Goal: Find contact information: Find contact information

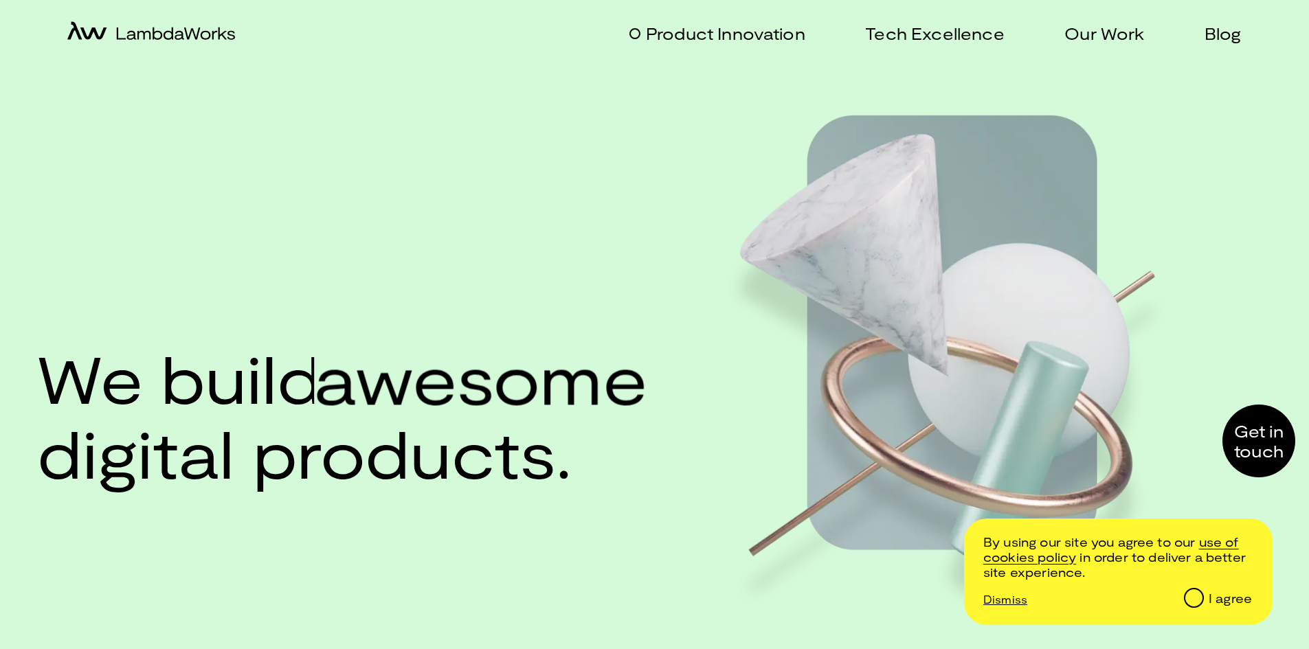
click at [791, 42] on p "Product Innovation" at bounding box center [725, 33] width 159 height 20
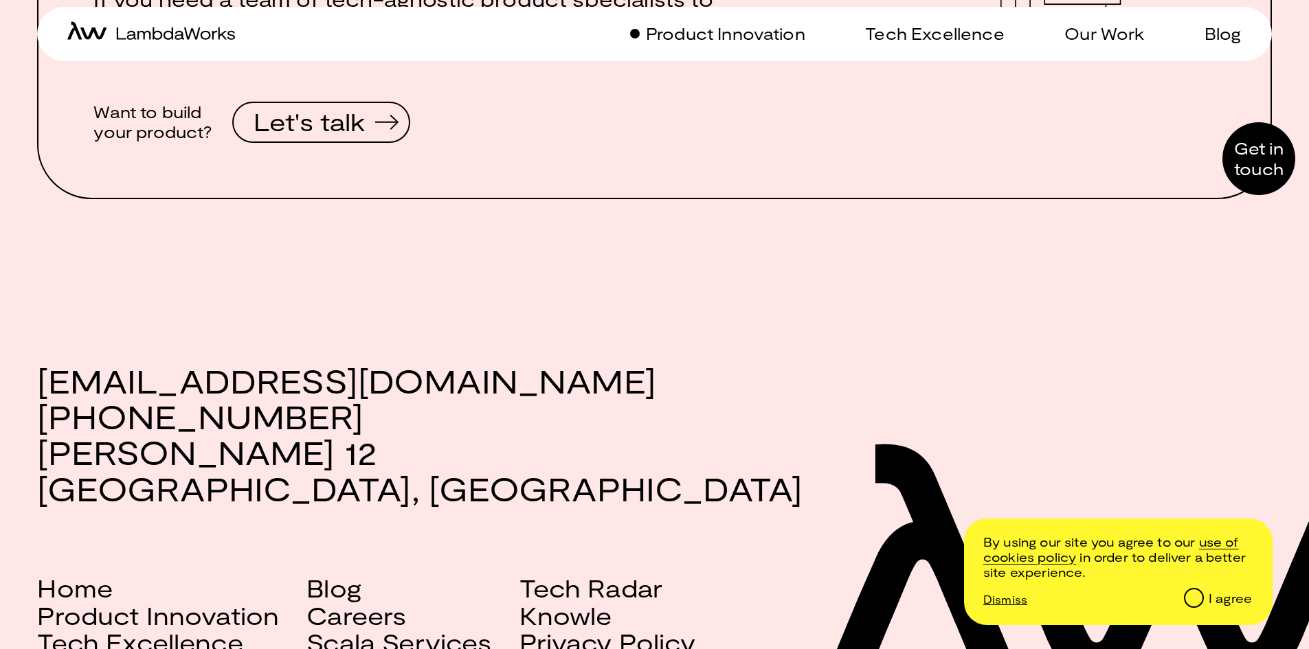
scroll to position [2363, 0]
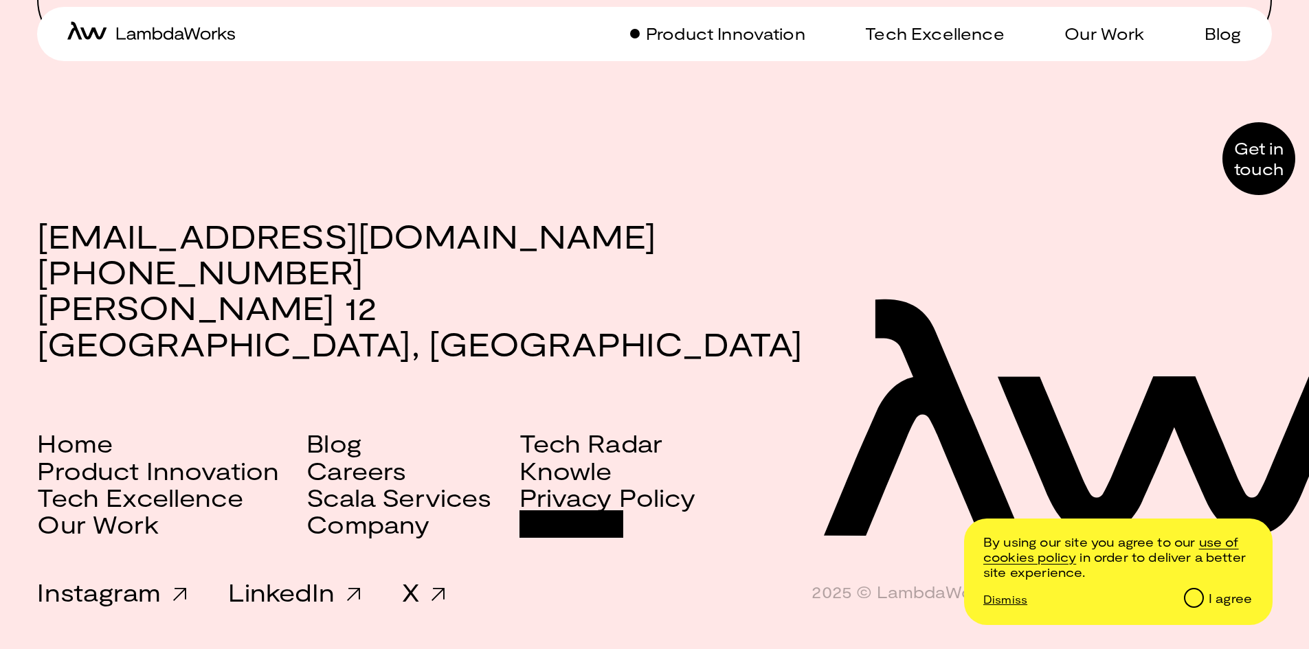
click at [558, 522] on link "Contact" at bounding box center [571, 523] width 104 height 27
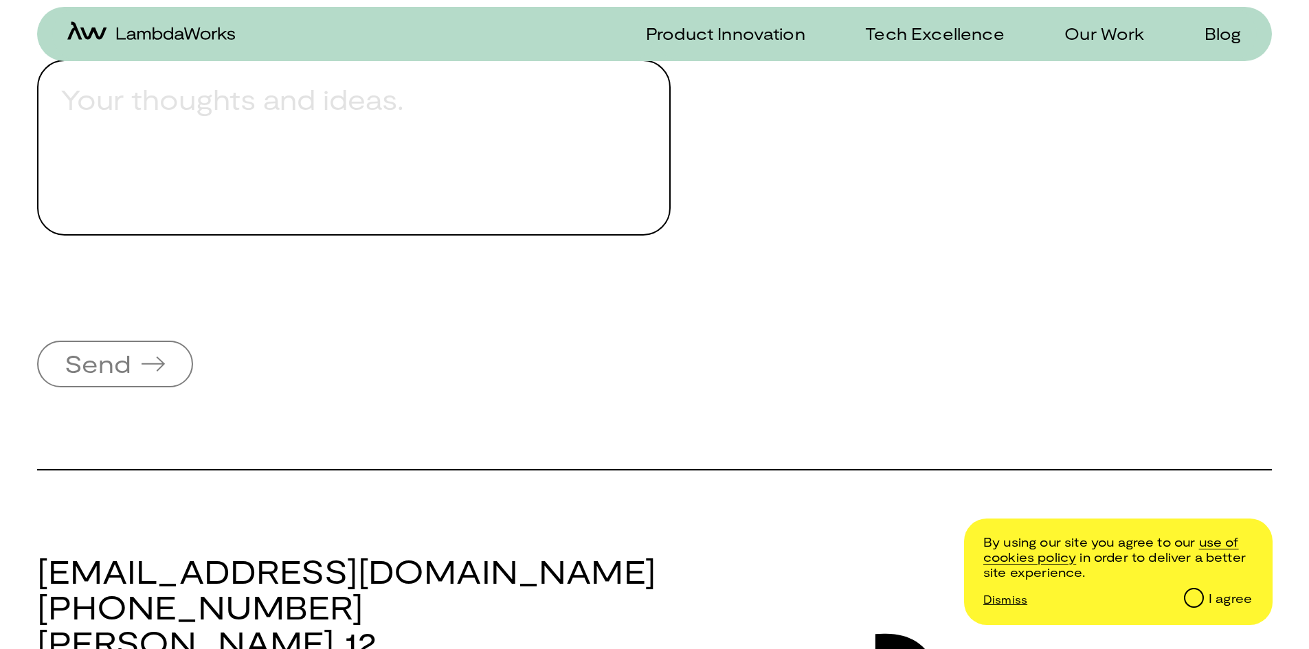
scroll to position [1238, 0]
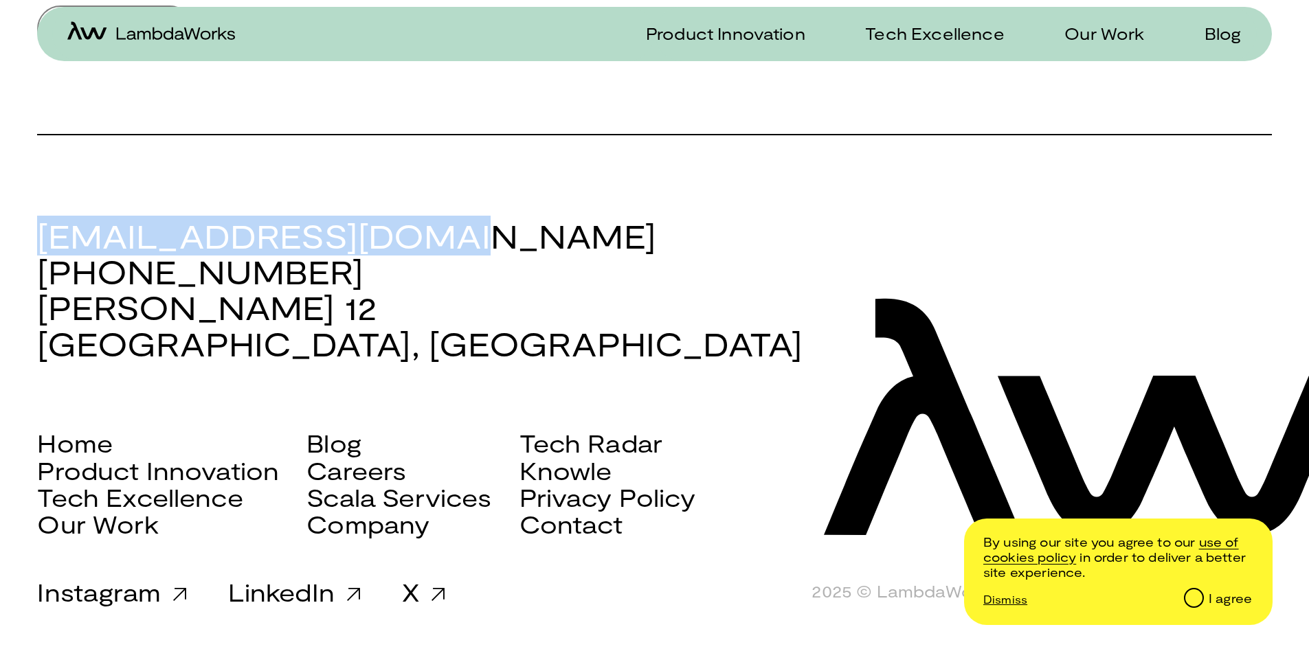
drag, startPoint x: 43, startPoint y: 234, endPoint x: 428, endPoint y: 243, distance: 384.8
click at [428, 243] on h3 "[EMAIL_ADDRESS][DOMAIN_NAME] [PHONE_NUMBER] [PERSON_NAME][STREET_ADDRESS]" at bounding box center [654, 290] width 1234 height 144
copy h3 "[EMAIL_ADDRESS][DOMAIN_NAME]"
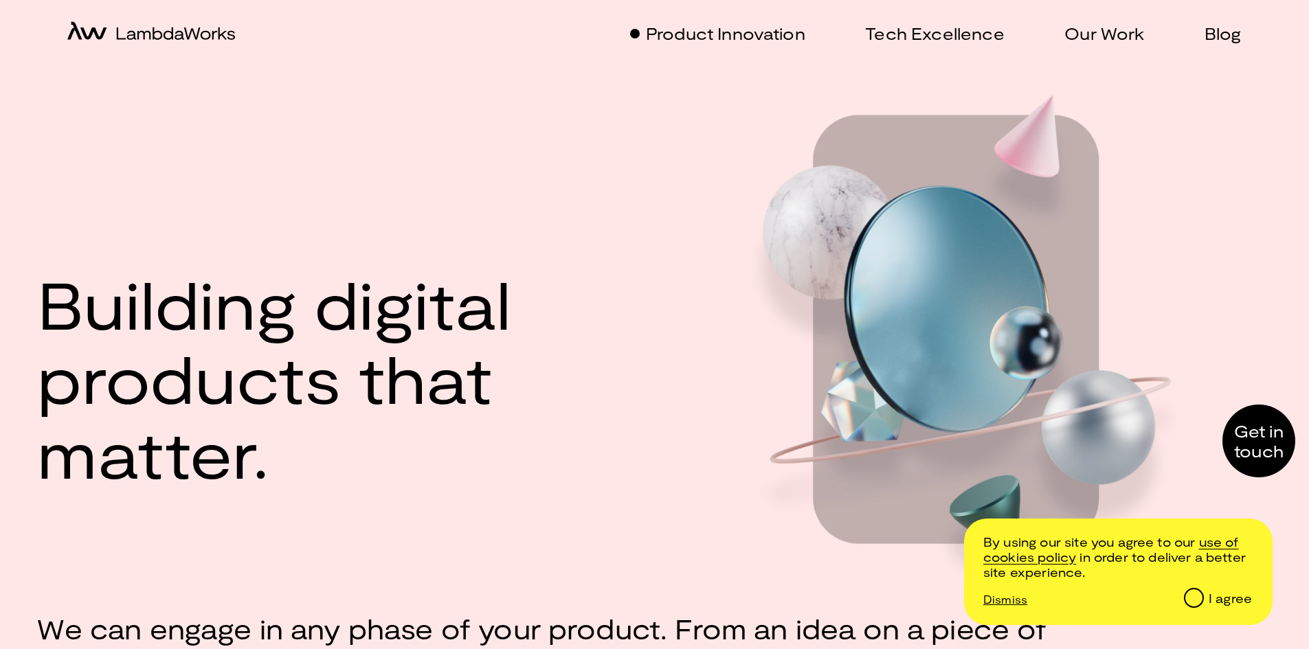
click at [115, 251] on div "Building digital products that matter." at bounding box center [654, 350] width 1234 height 523
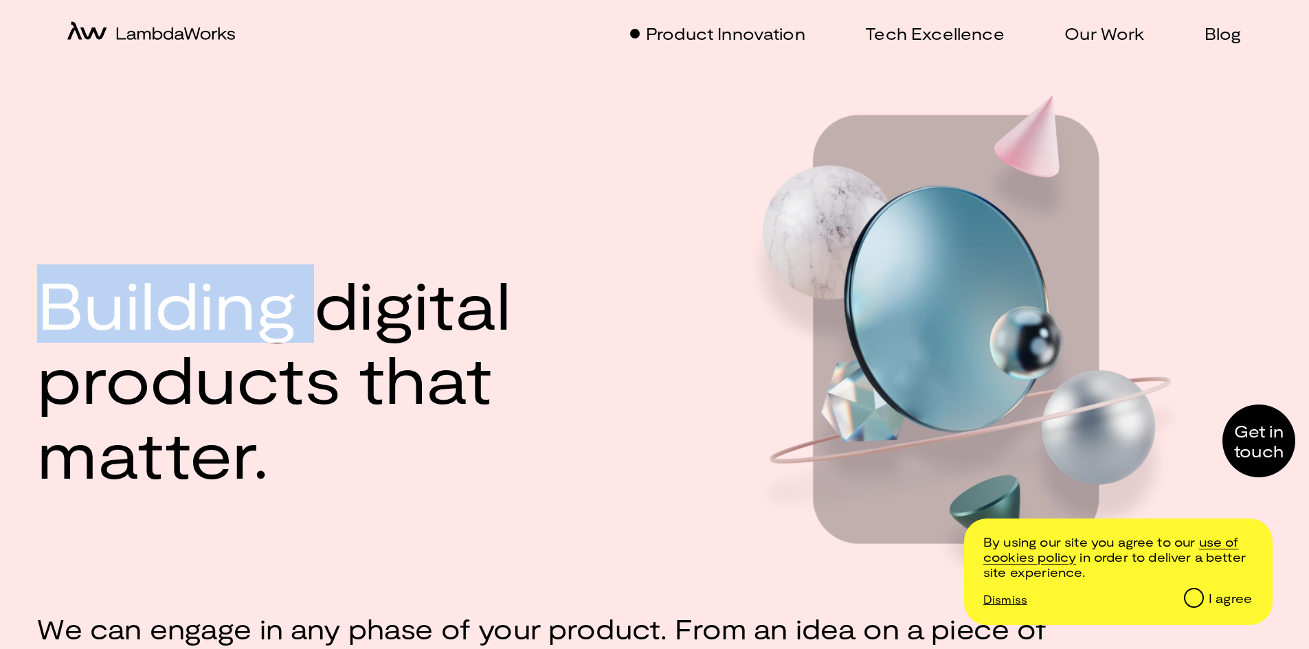
click at [115, 251] on div "Building digital products that matter." at bounding box center [654, 350] width 1234 height 523
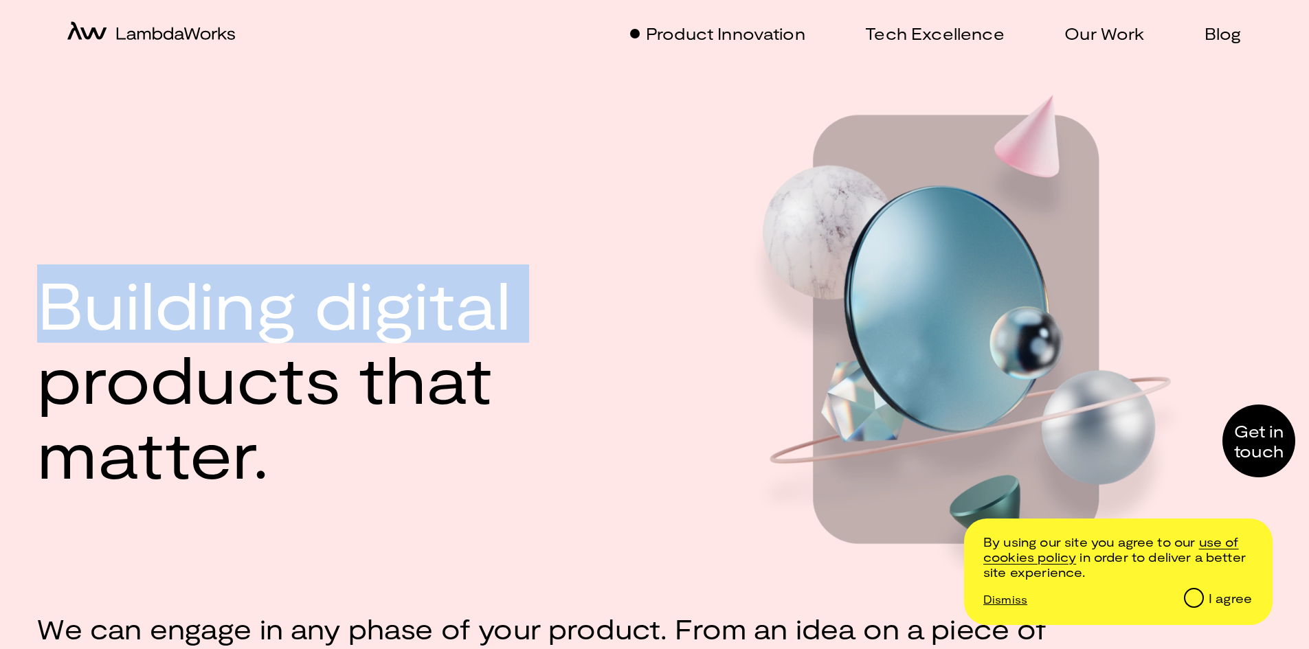
click at [115, 251] on div "Building digital products that matter." at bounding box center [654, 350] width 1234 height 523
